Goal: Information Seeking & Learning: Learn about a topic

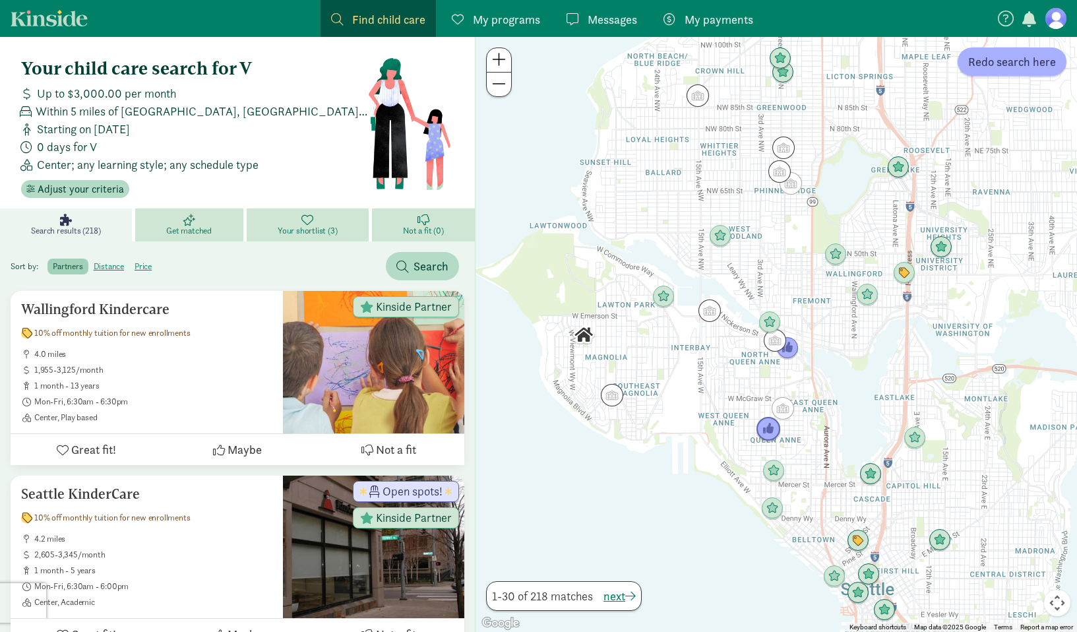
click at [767, 429] on img "Click to see details" at bounding box center [768, 429] width 25 height 25
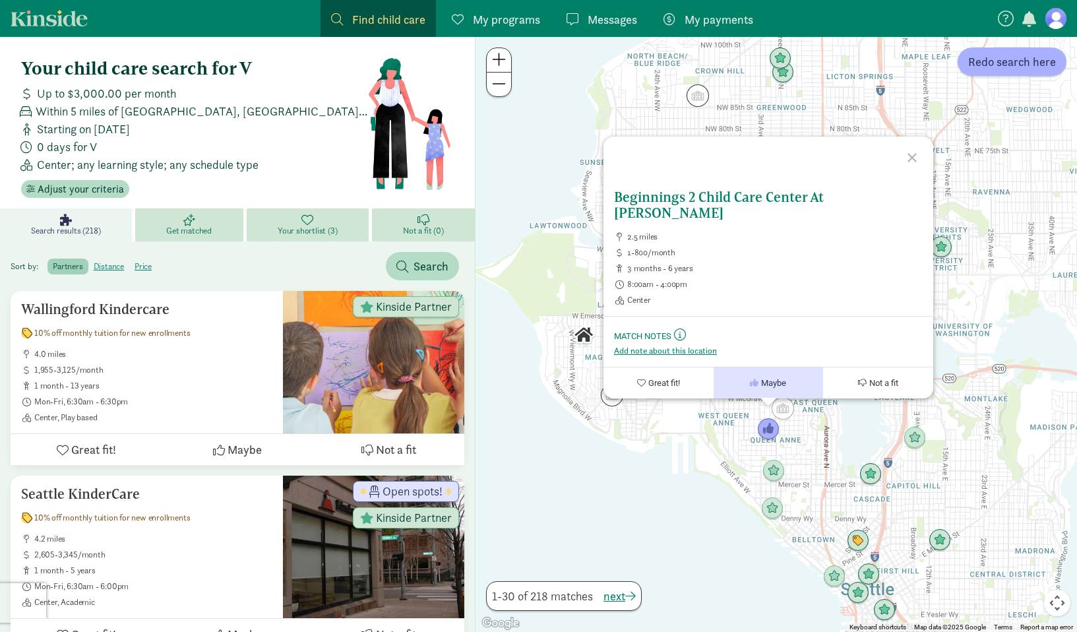
click at [722, 213] on h5 "Beginnings 2 Child Care Center At [PERSON_NAME]" at bounding box center [768, 205] width 309 height 32
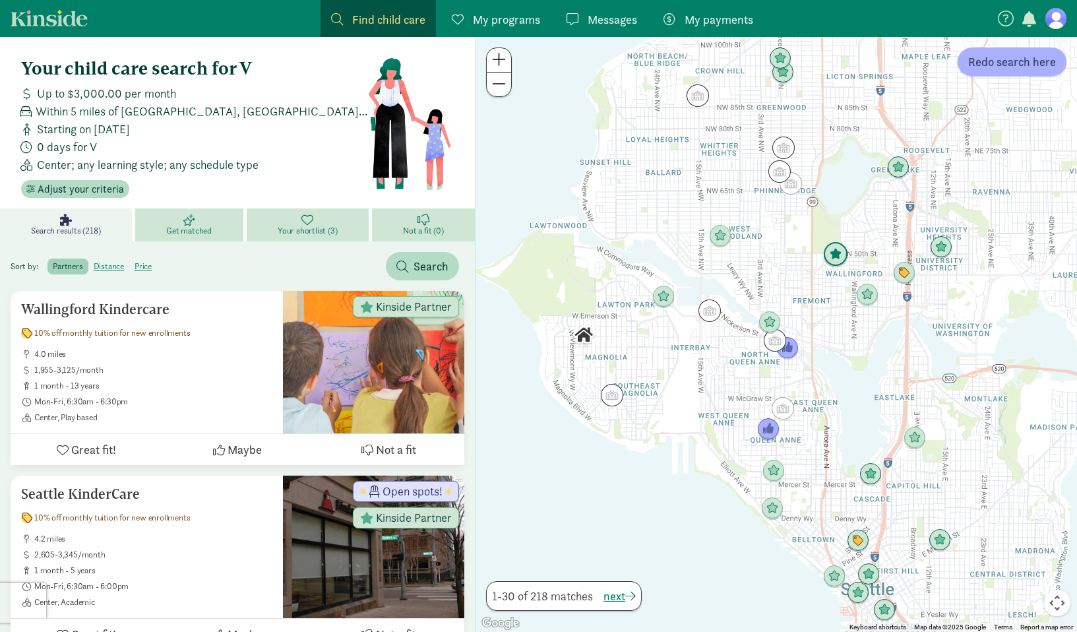
click at [837, 255] on img "Click to see details" at bounding box center [835, 254] width 25 height 25
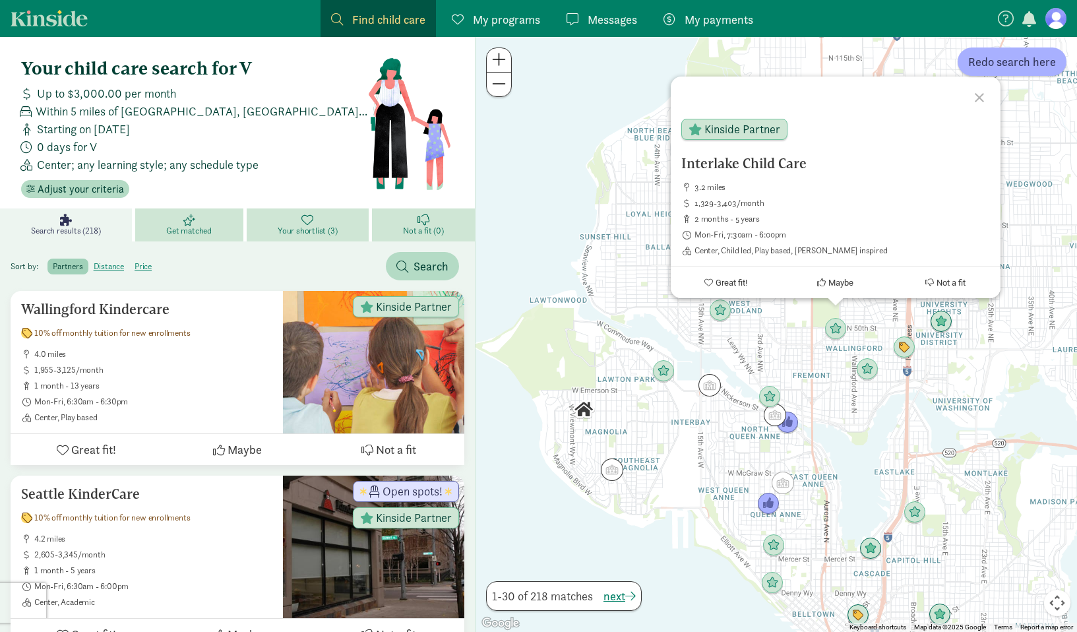
click at [833, 363] on div "Interlake Child Care 3.2 miles 1,329-3,403/month 2 months - 5 years Mon-Fri, 7:…" at bounding box center [775, 334] width 601 height 595
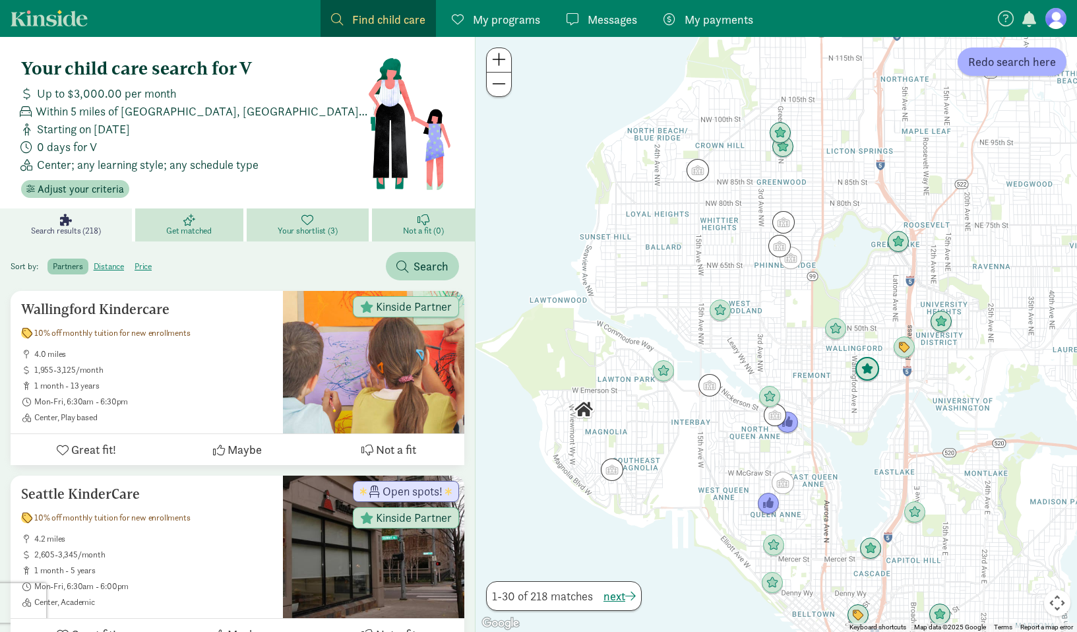
click at [868, 371] on img "Click to see details" at bounding box center [867, 369] width 25 height 25
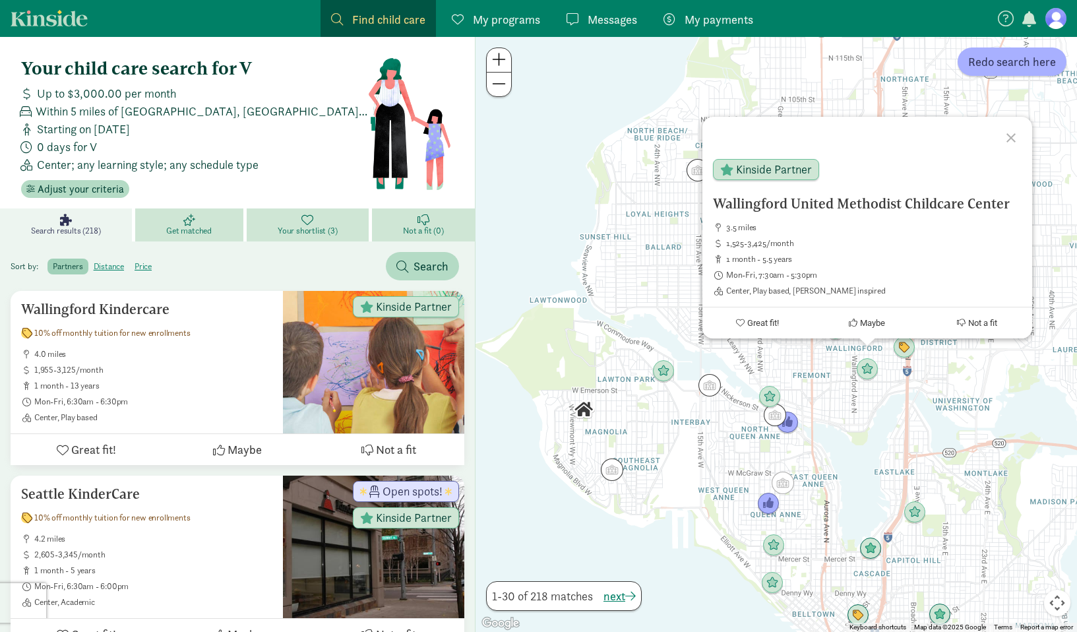
click at [843, 400] on div "Wallingford United Methodist Childcare Center 3.5 miles 1,525-3,425/month 1 mon…" at bounding box center [775, 334] width 601 height 595
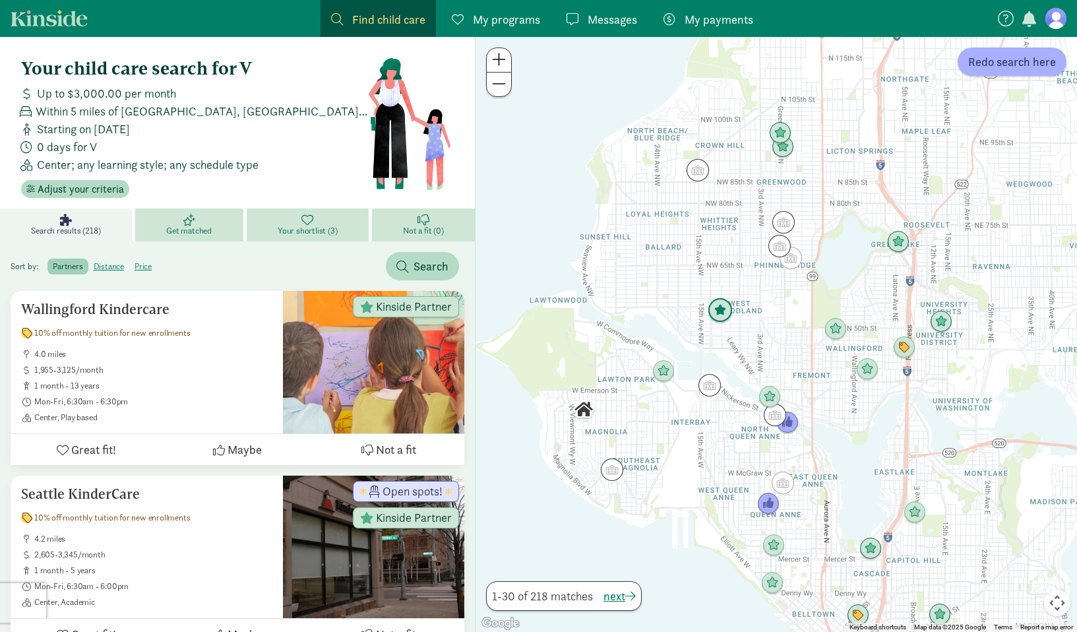
click at [726, 311] on img "Click to see details" at bounding box center [719, 310] width 25 height 25
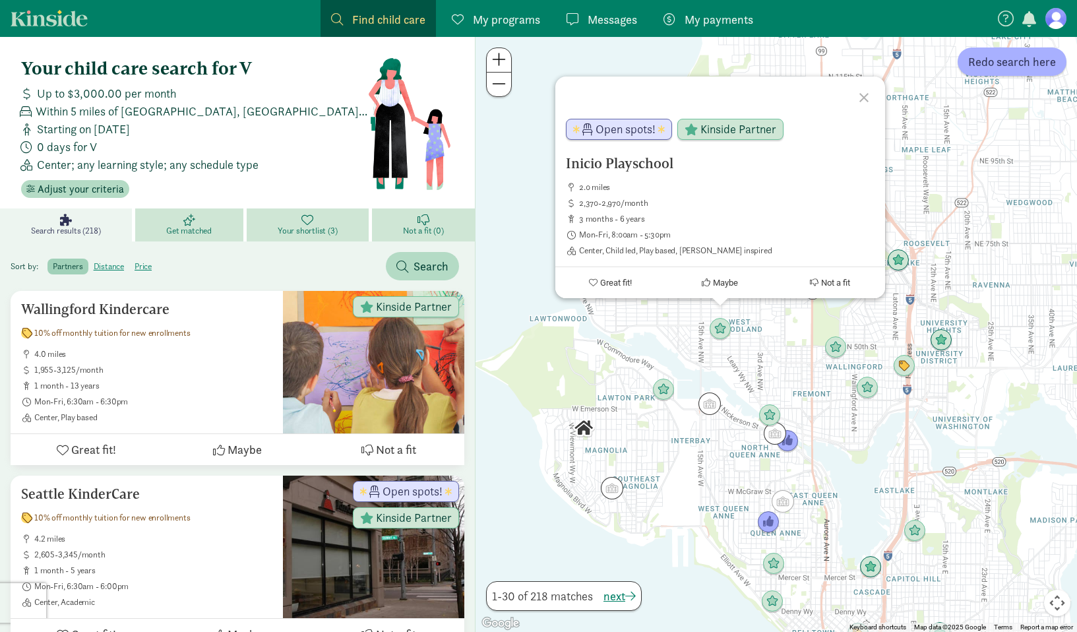
click at [769, 333] on div "Inicio Playschool 2.0 miles 2,370-2,970/month 3 months - 6 years Mon-Fri, 8:00a…" at bounding box center [775, 334] width 601 height 595
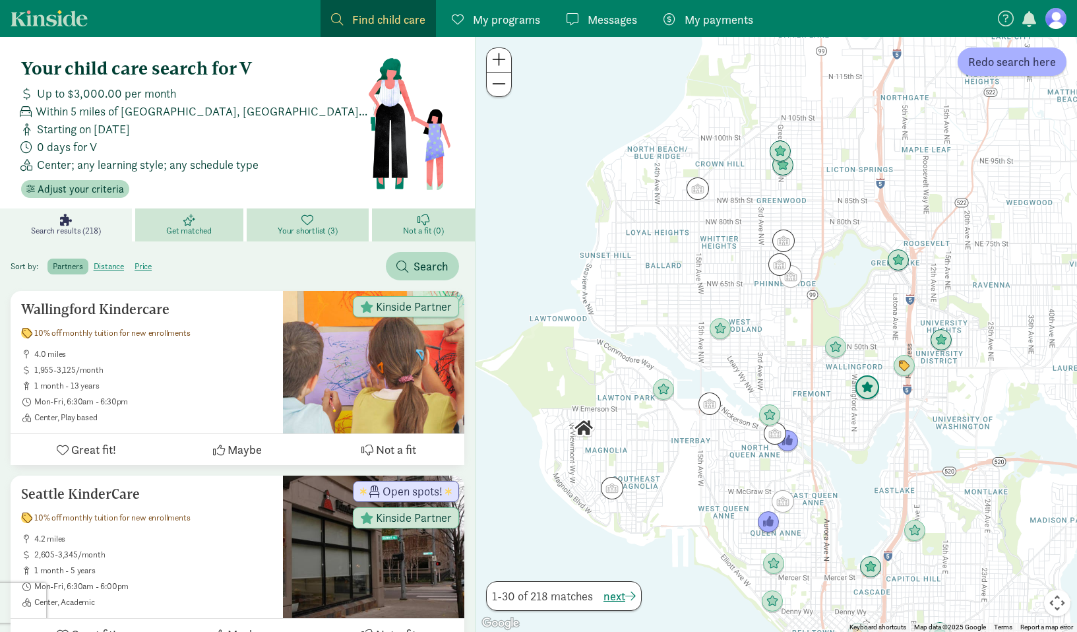
click at [866, 388] on img "Click to see details" at bounding box center [867, 387] width 25 height 25
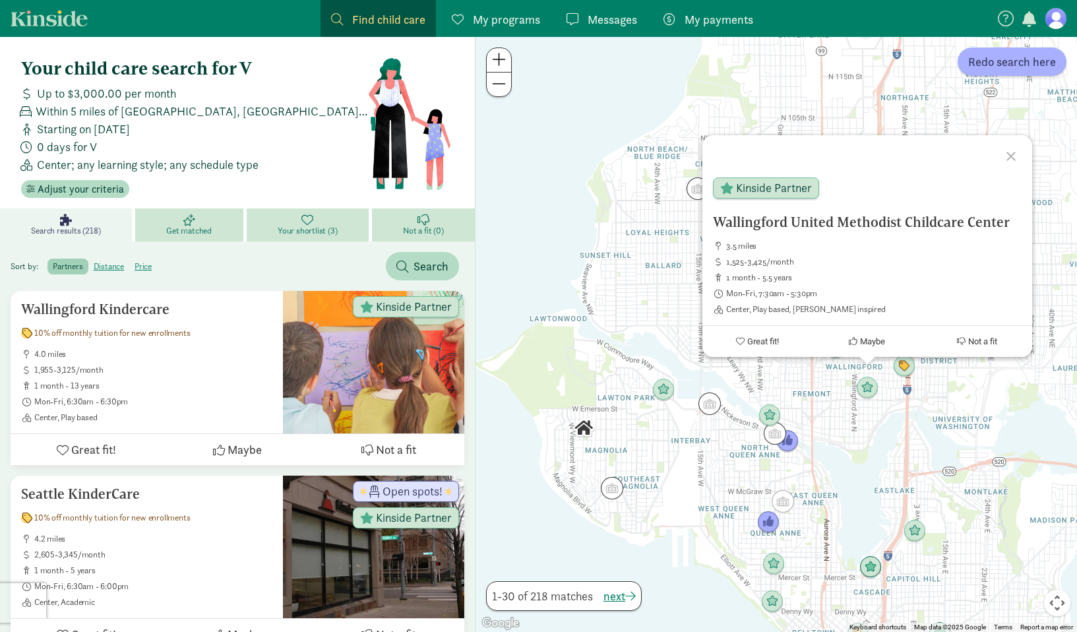
click at [827, 397] on div "Wallingford United Methodist Childcare Center 3.5 miles 1,525-3,425/month 1 mon…" at bounding box center [775, 334] width 601 height 595
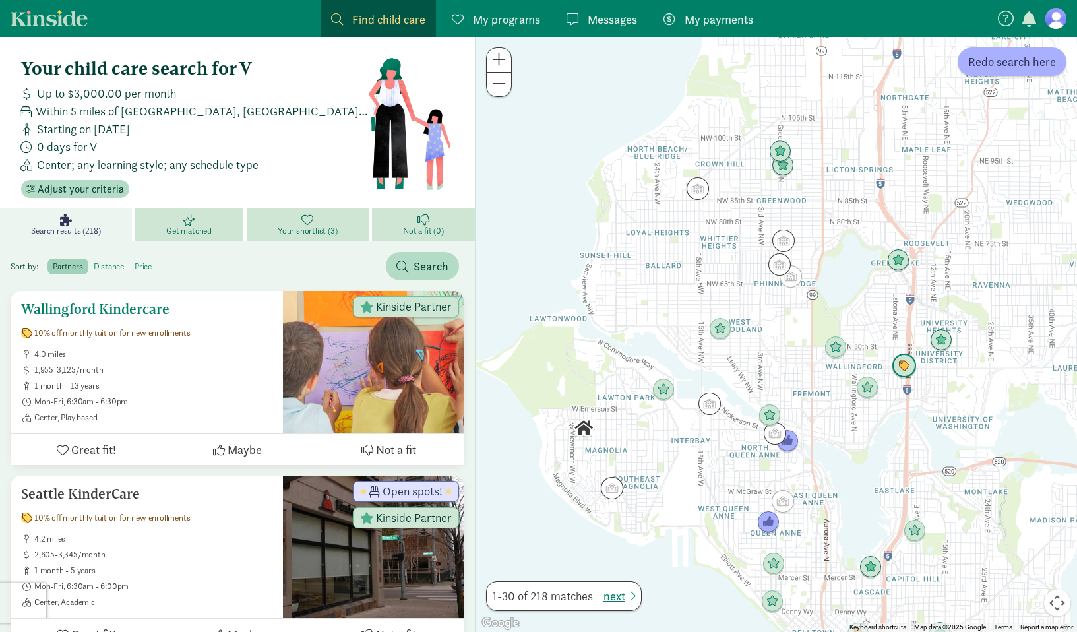
click at [161, 309] on h5 "Wallingford Kindercare" at bounding box center [146, 309] width 251 height 16
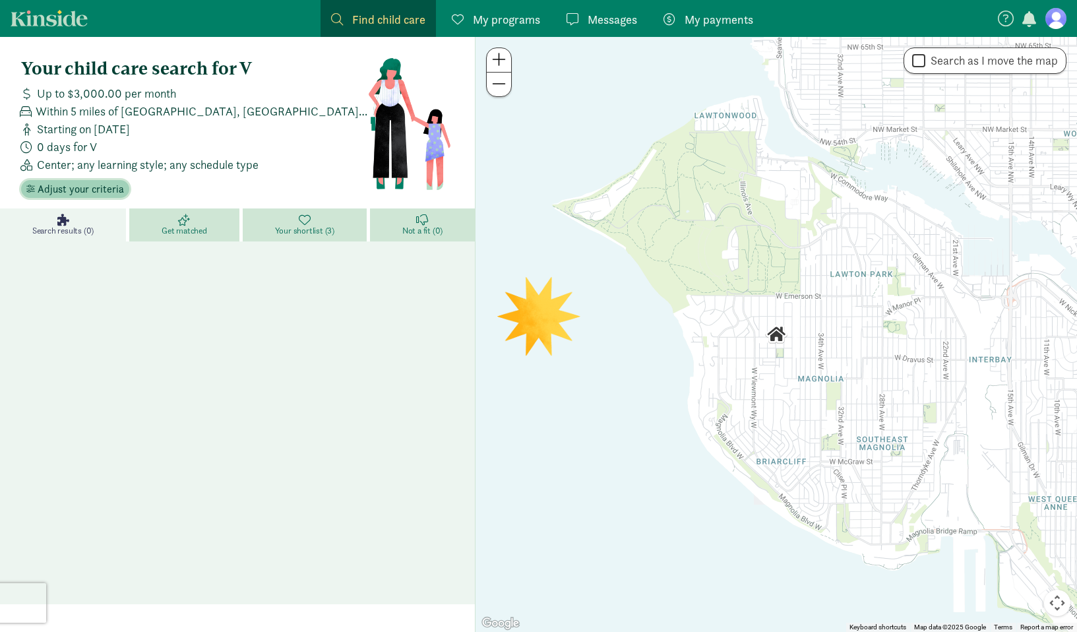
click at [93, 187] on span "Adjust your criteria" at bounding box center [81, 189] width 86 height 16
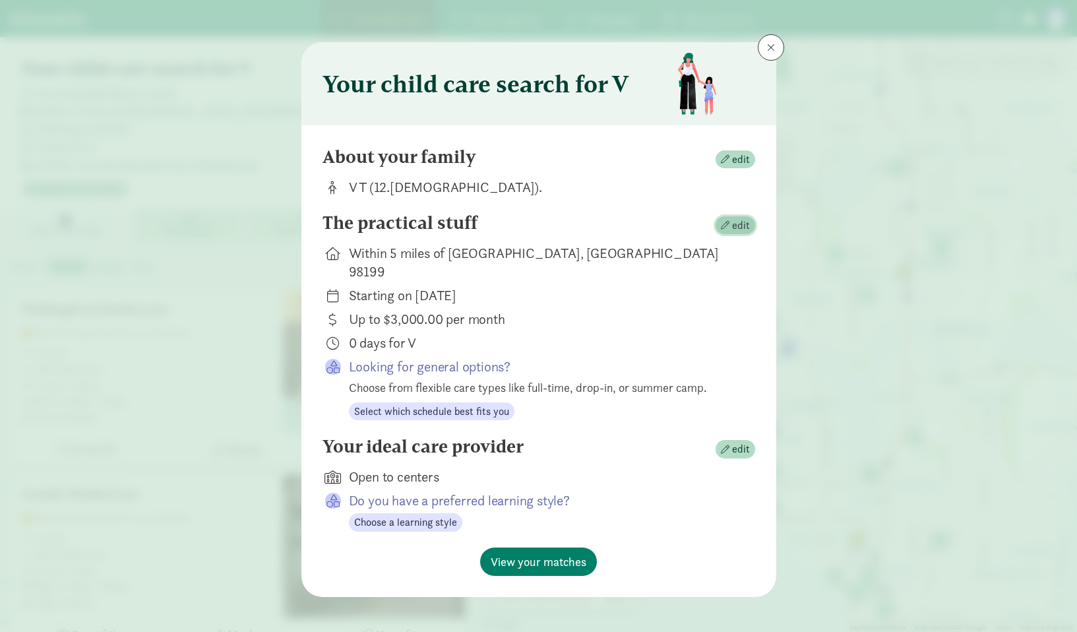
click at [731, 223] on span "edit" at bounding box center [735, 226] width 29 height 16
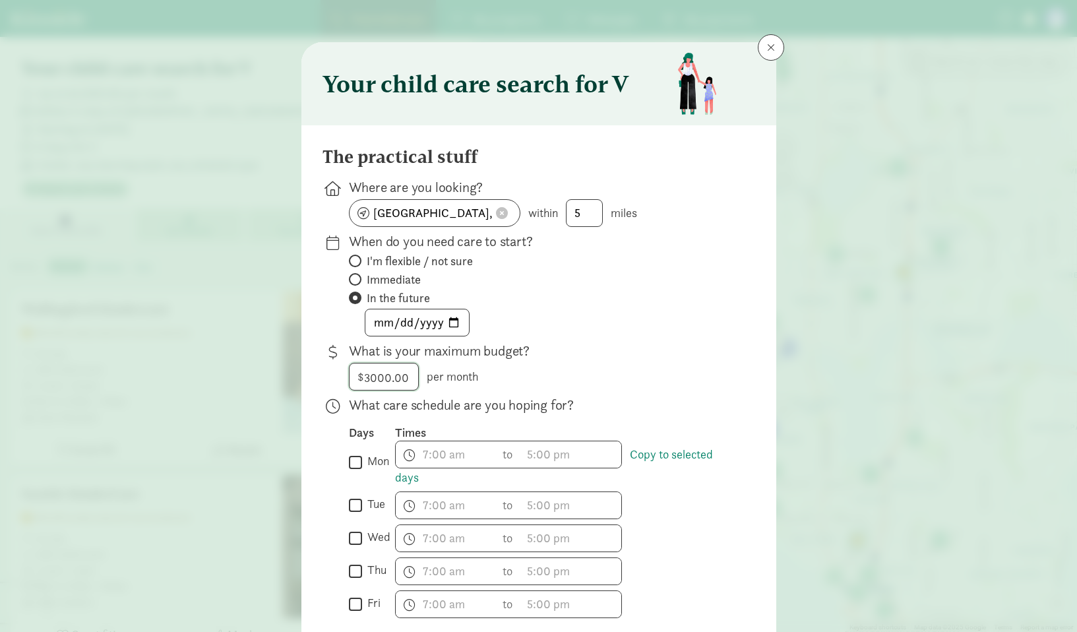
click at [400, 381] on input "3000" at bounding box center [383, 376] width 69 height 26
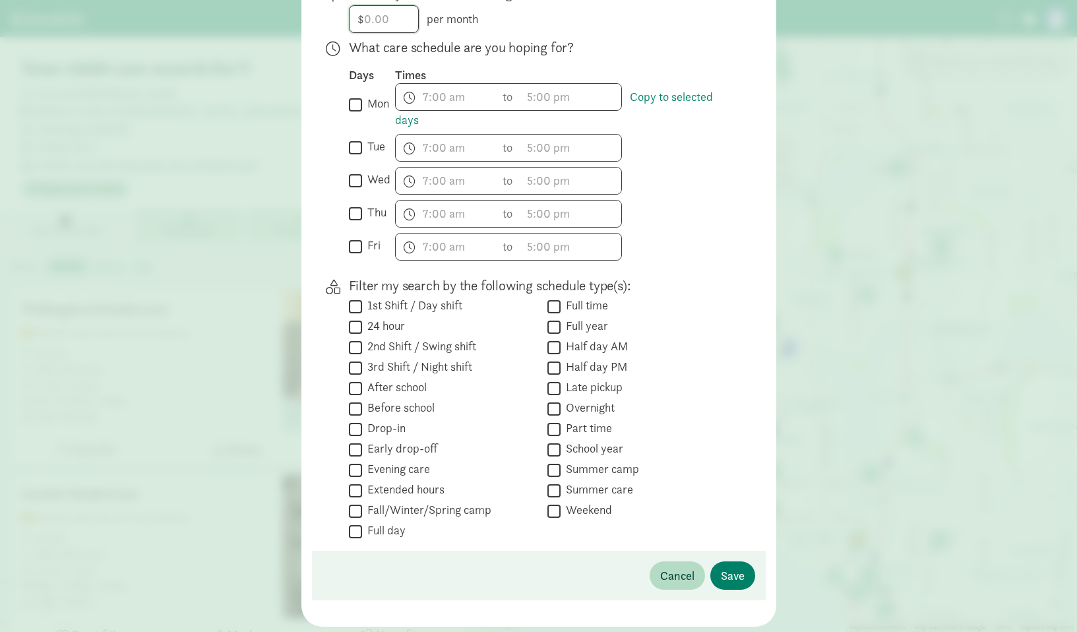
scroll to position [394, 0]
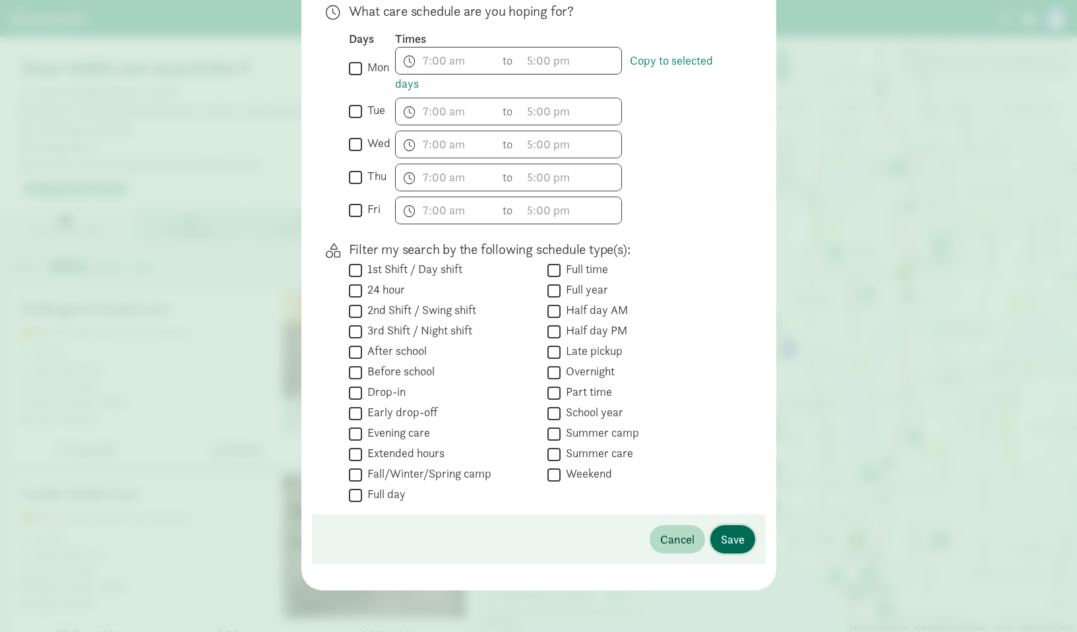
click at [735, 543] on span "Save" at bounding box center [733, 539] width 24 height 18
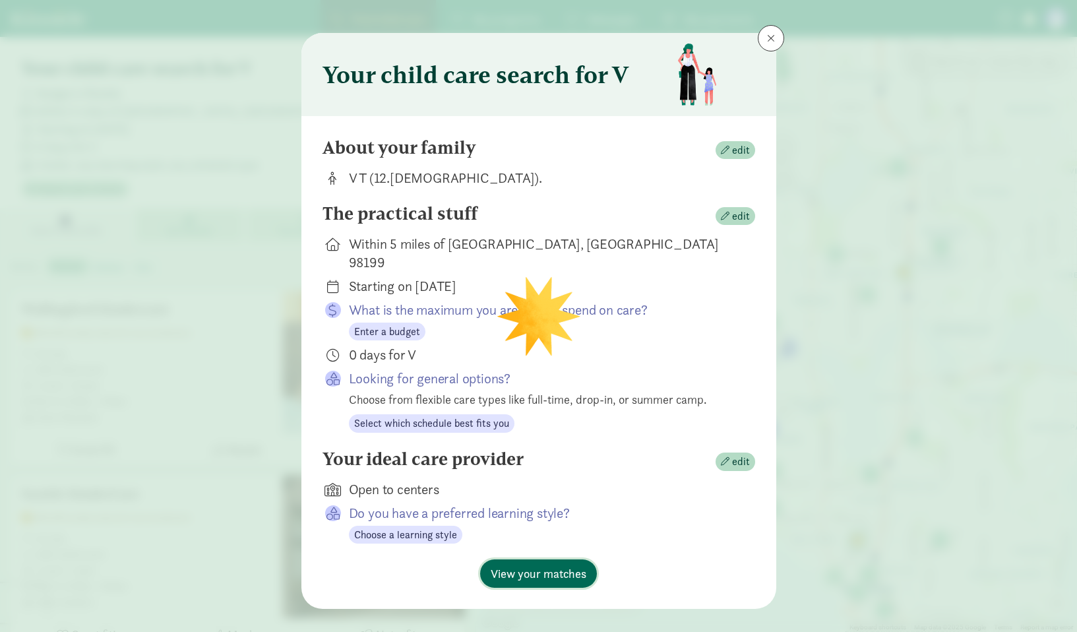
click at [553, 564] on span "View your matches" at bounding box center [539, 573] width 96 height 18
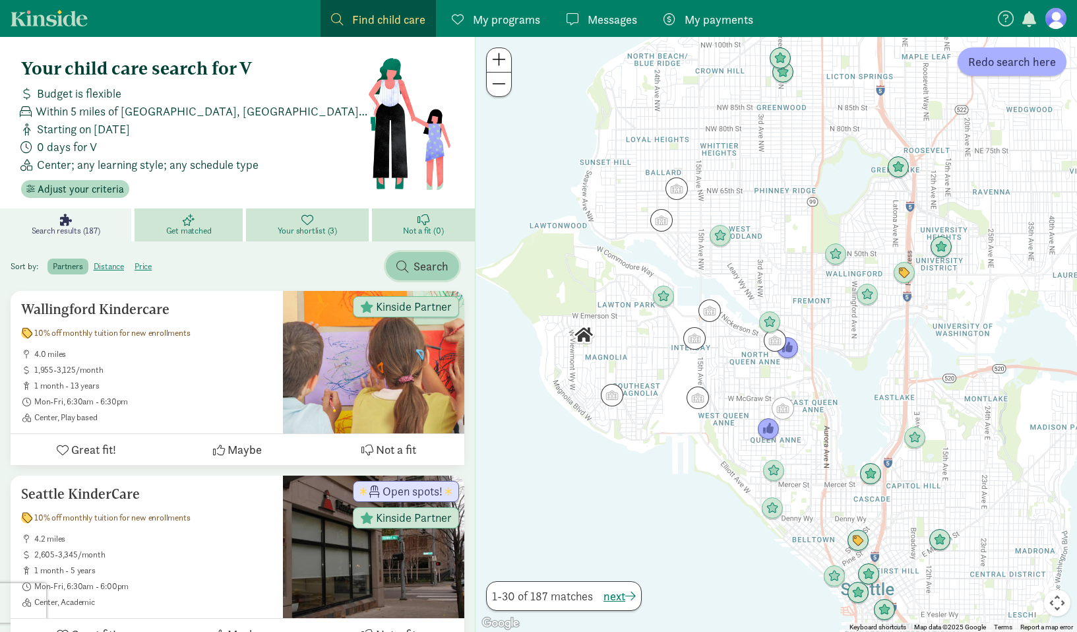
click at [415, 276] on button "Search" at bounding box center [422, 266] width 73 height 28
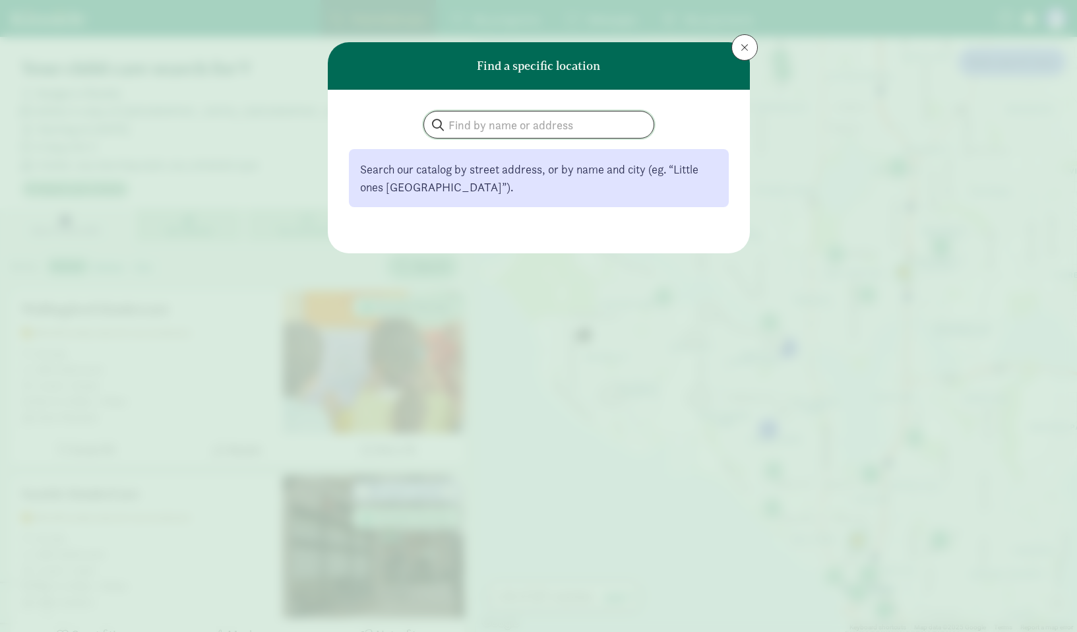
click at [475, 121] on input "search" at bounding box center [538, 124] width 229 height 26
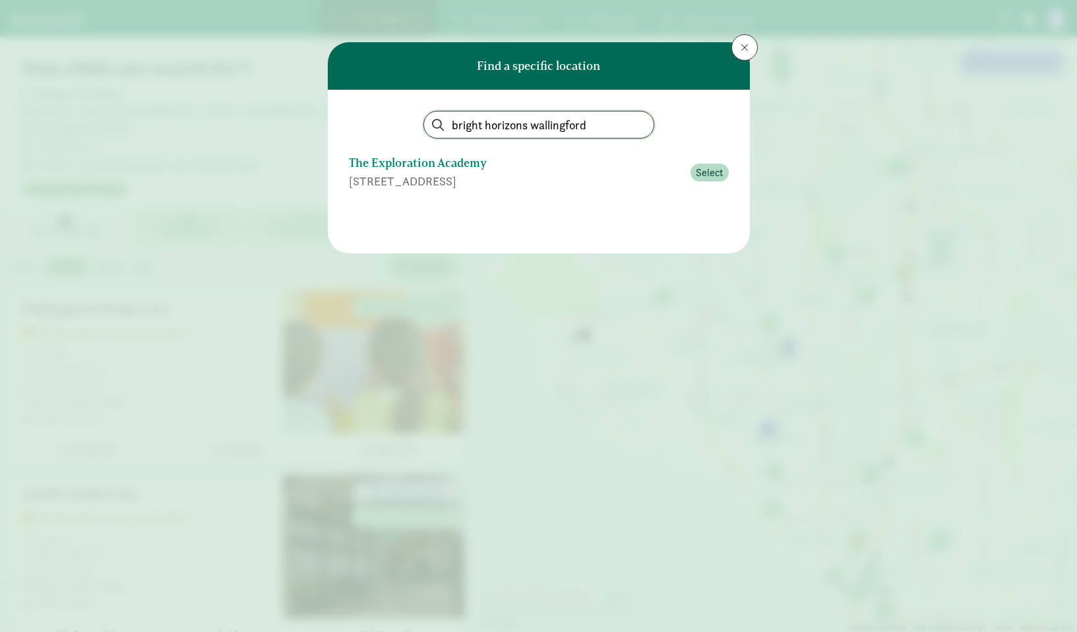
type input "bright horizons wallingford"
click at [467, 169] on div "The Exploration Academy" at bounding box center [516, 163] width 334 height 18
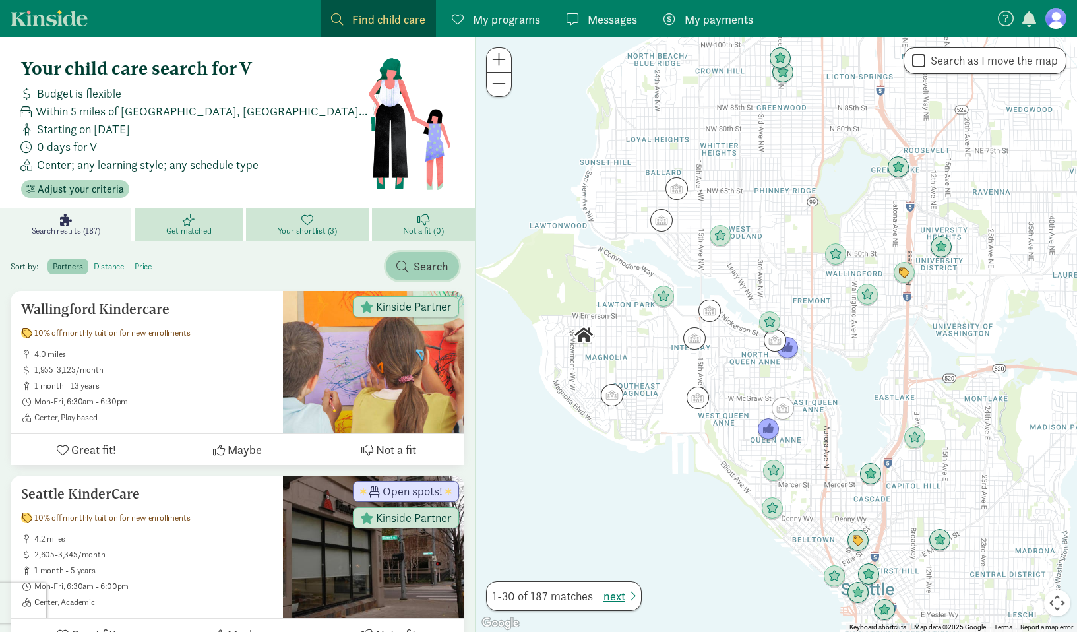
click at [433, 262] on span "Search" at bounding box center [430, 266] width 35 height 18
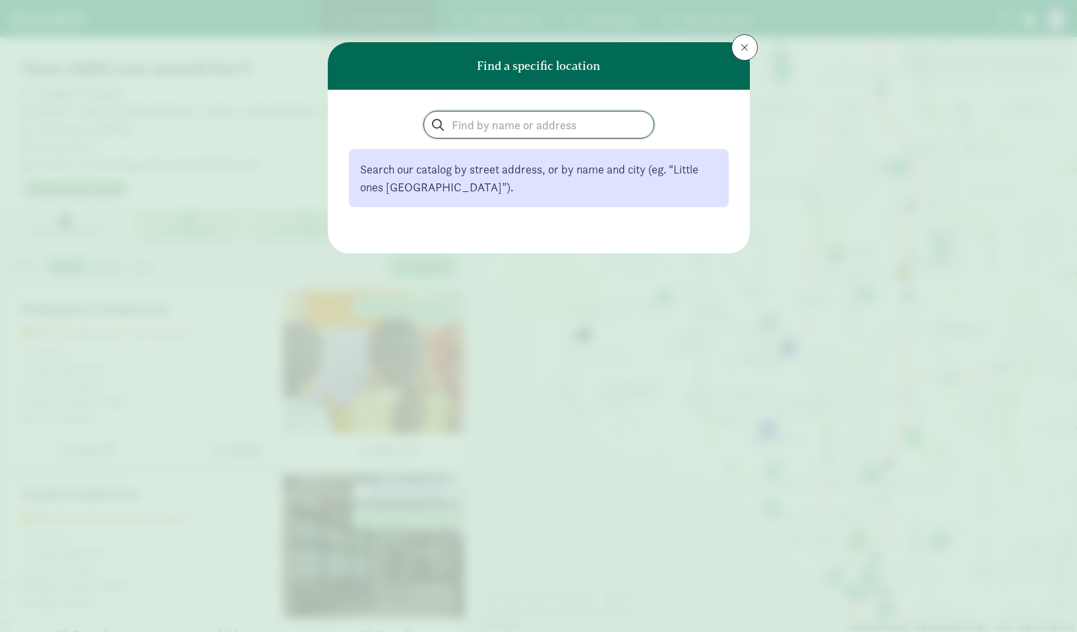
click at [459, 123] on input "search" at bounding box center [538, 124] width 229 height 26
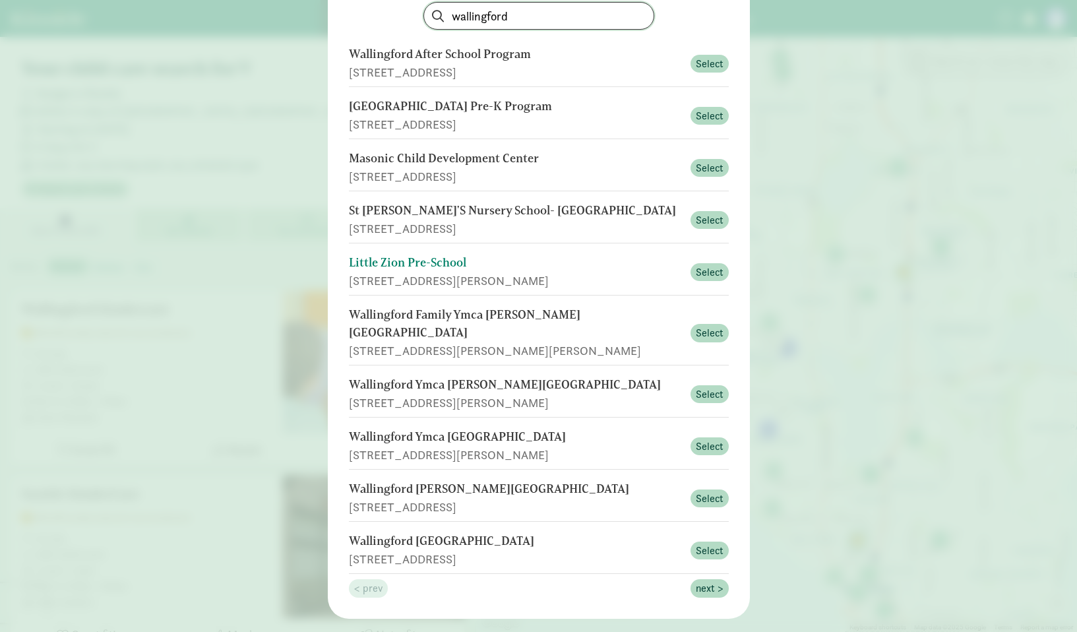
scroll to position [119, 0]
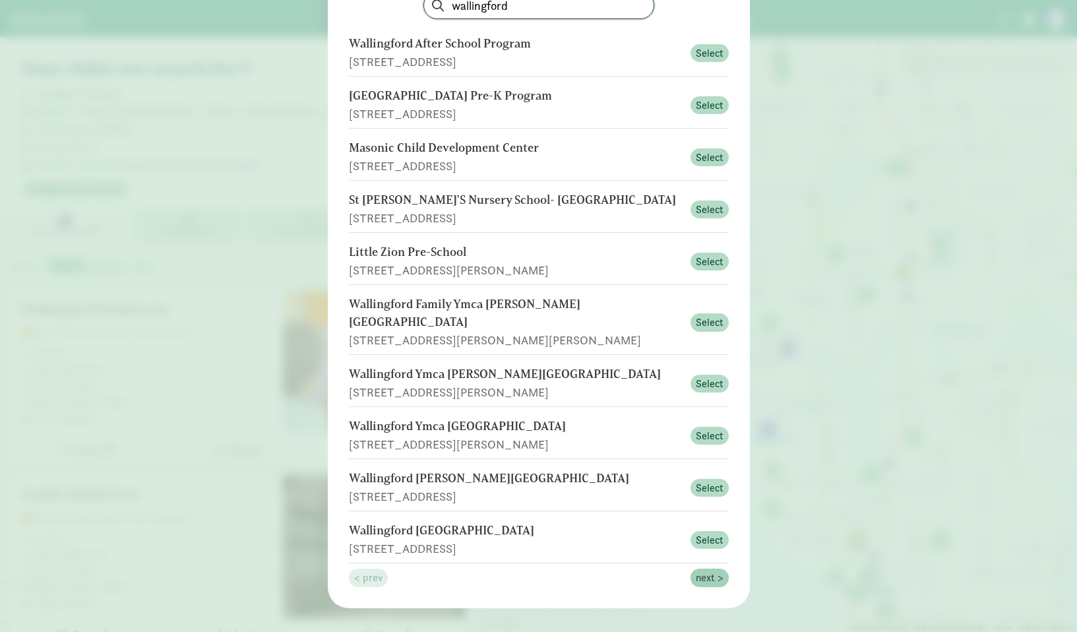
type input "wallingford"
click at [710, 570] on span "next >" at bounding box center [710, 578] width 28 height 16
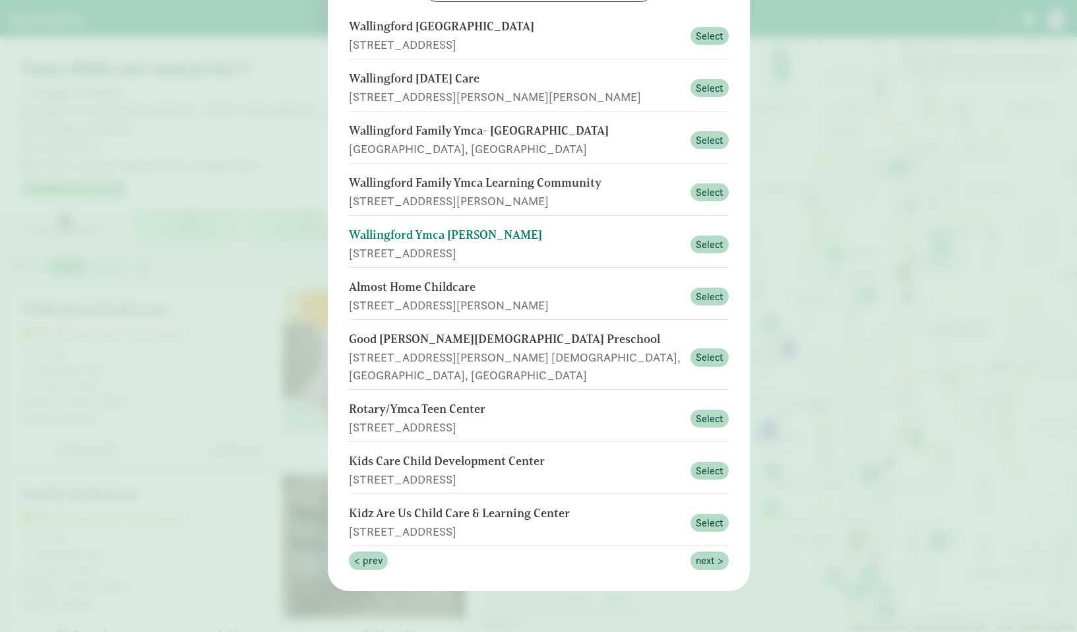
scroll to position [137, 0]
click at [709, 557] on span "next >" at bounding box center [710, 560] width 28 height 16
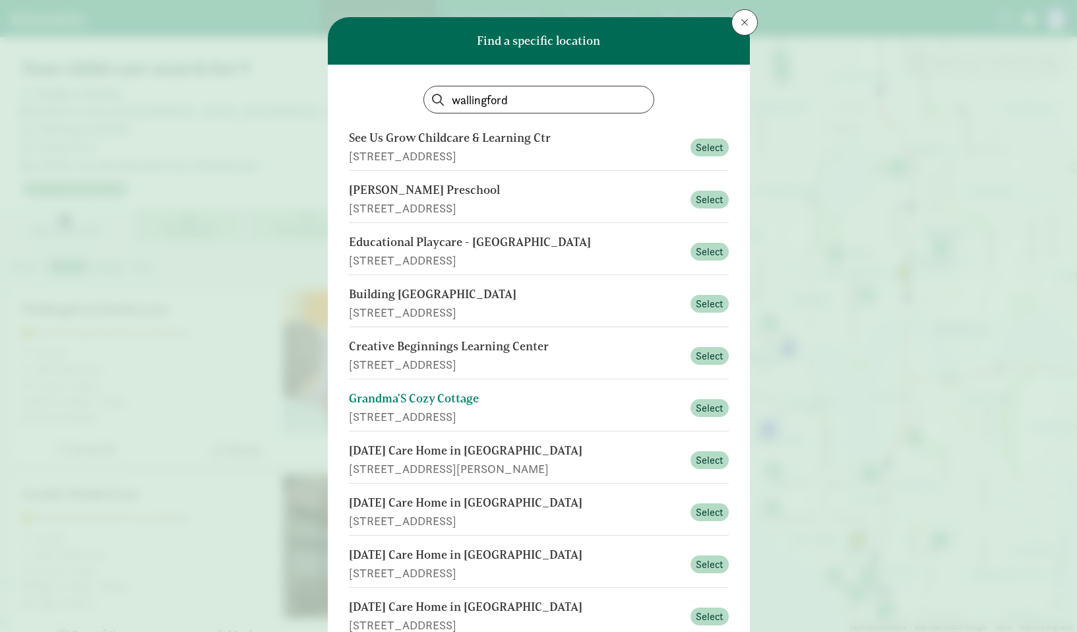
scroll to position [119, 0]
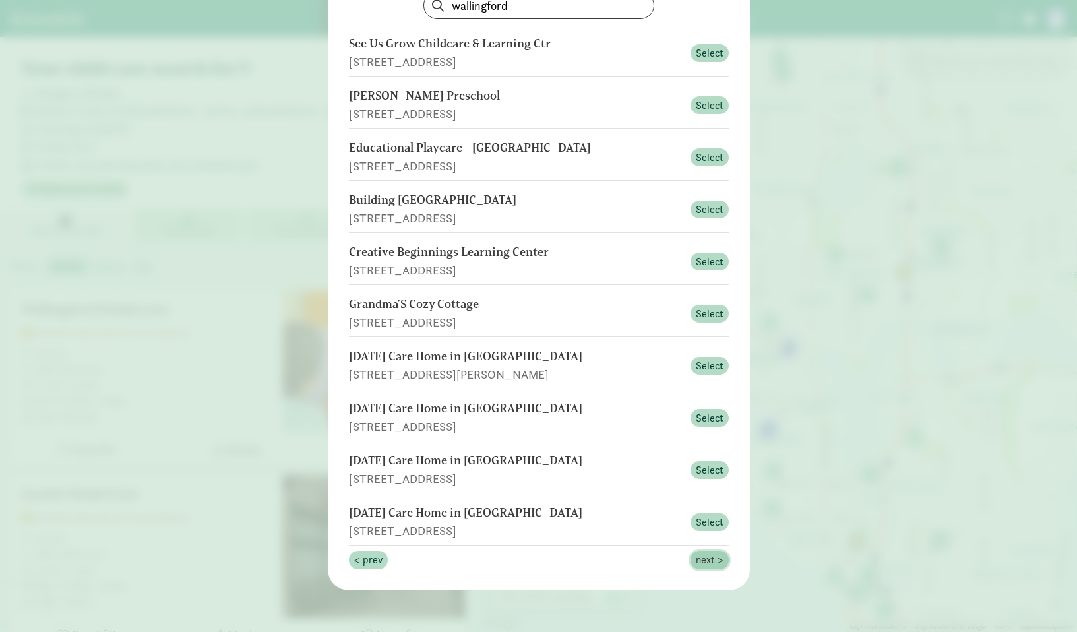
click at [717, 562] on span "next >" at bounding box center [710, 560] width 28 height 16
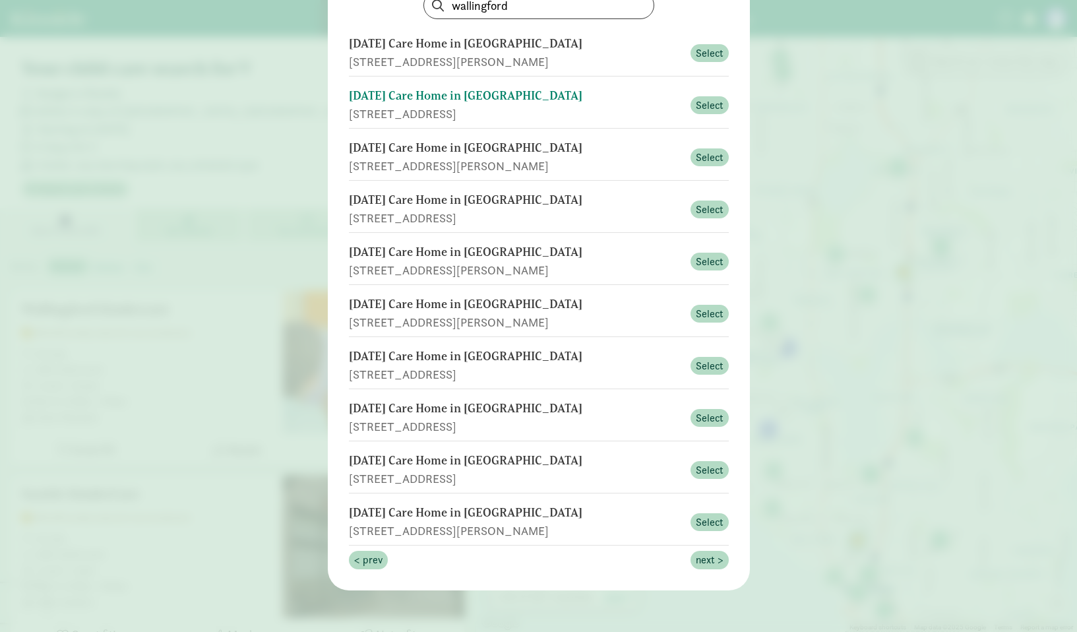
scroll to position [0, 0]
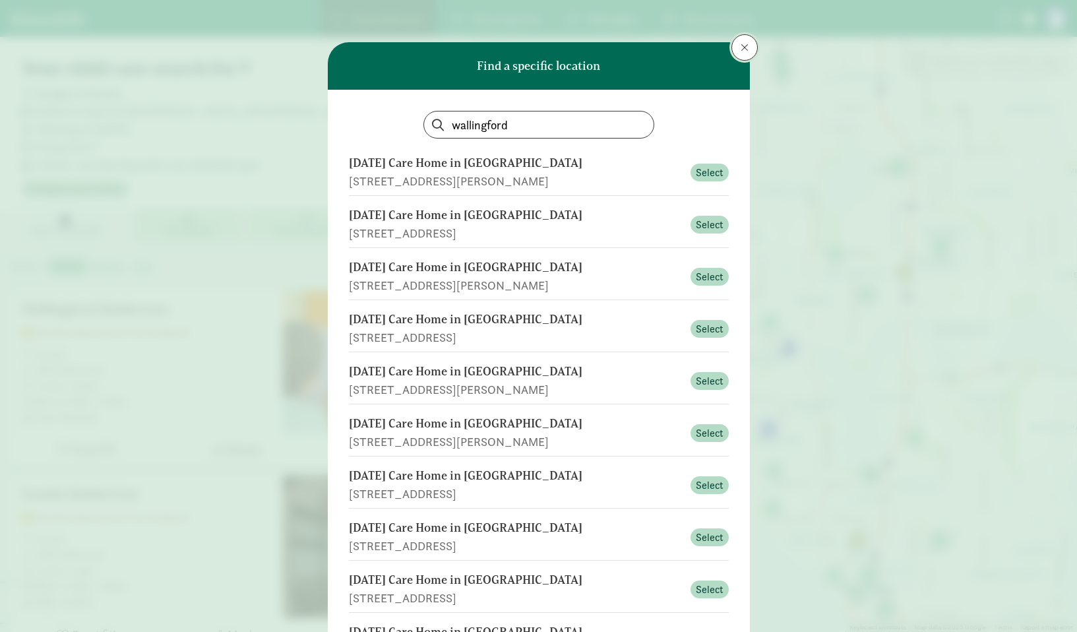
click at [742, 46] on span at bounding box center [744, 47] width 8 height 11
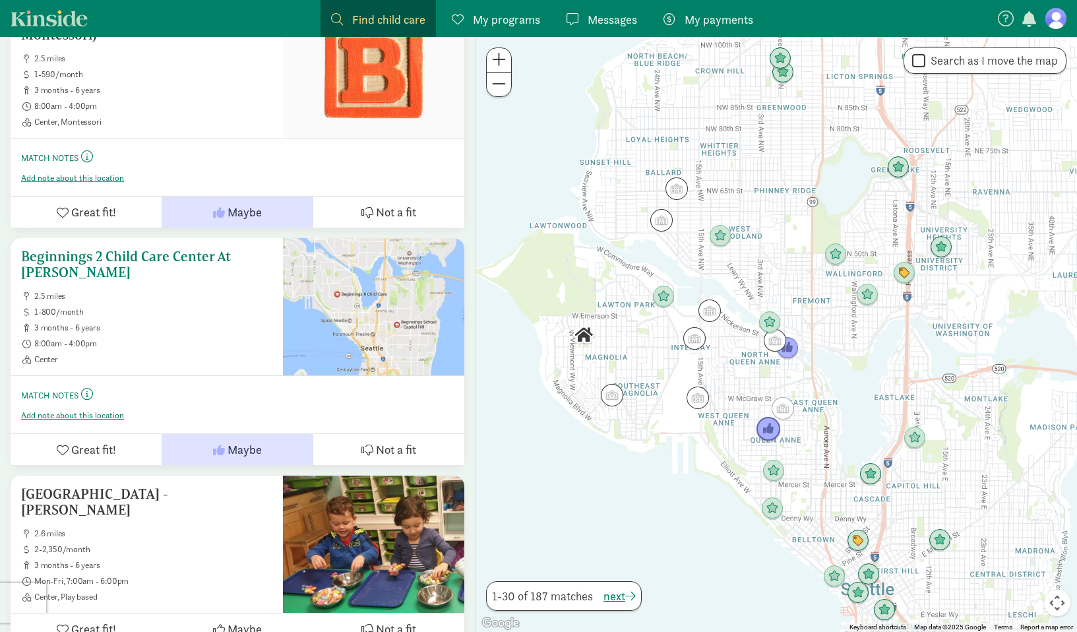
scroll to position [5105, 0]
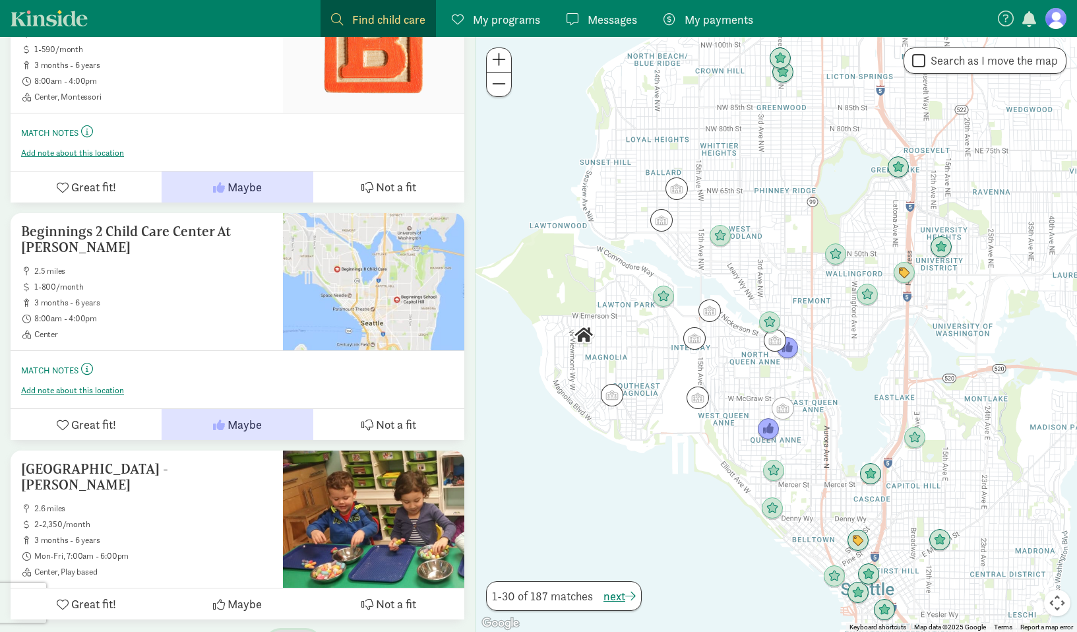
click at [301, 631] on span "button" at bounding box center [304, 644] width 11 height 12
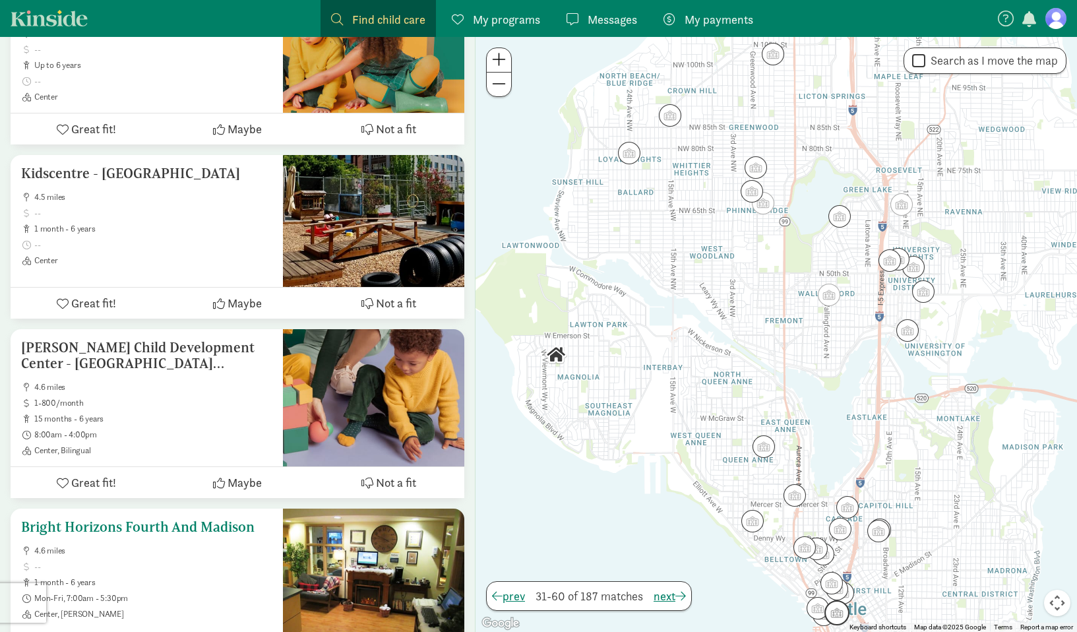
scroll to position [4978, 0]
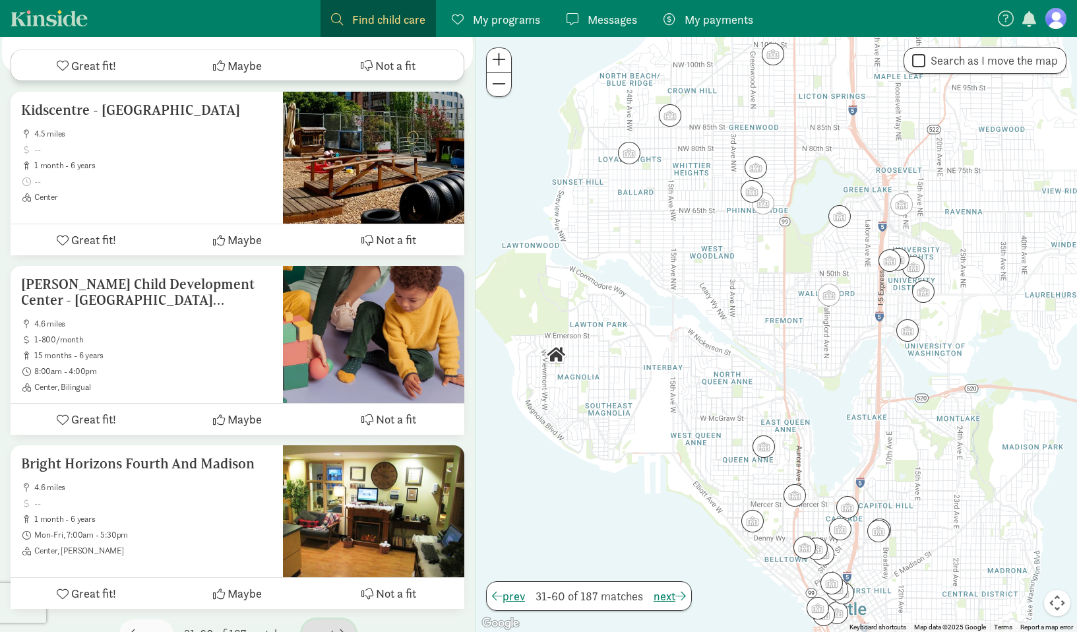
click at [348, 619] on button "next" at bounding box center [328, 633] width 53 height 28
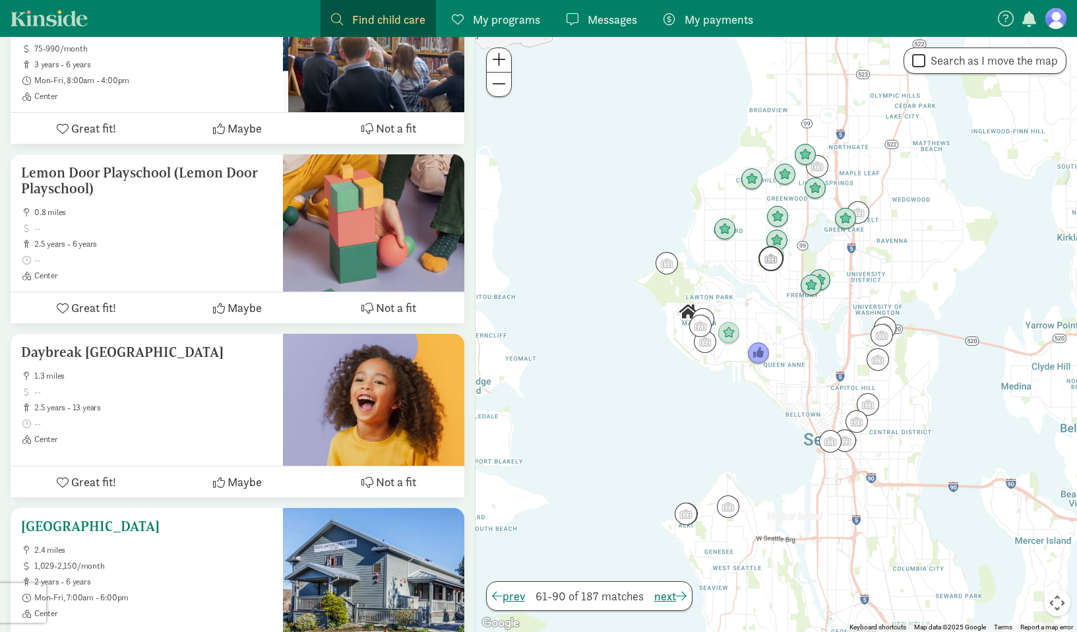
scroll to position [5065, 0]
